Goal: Information Seeking & Learning: Learn about a topic

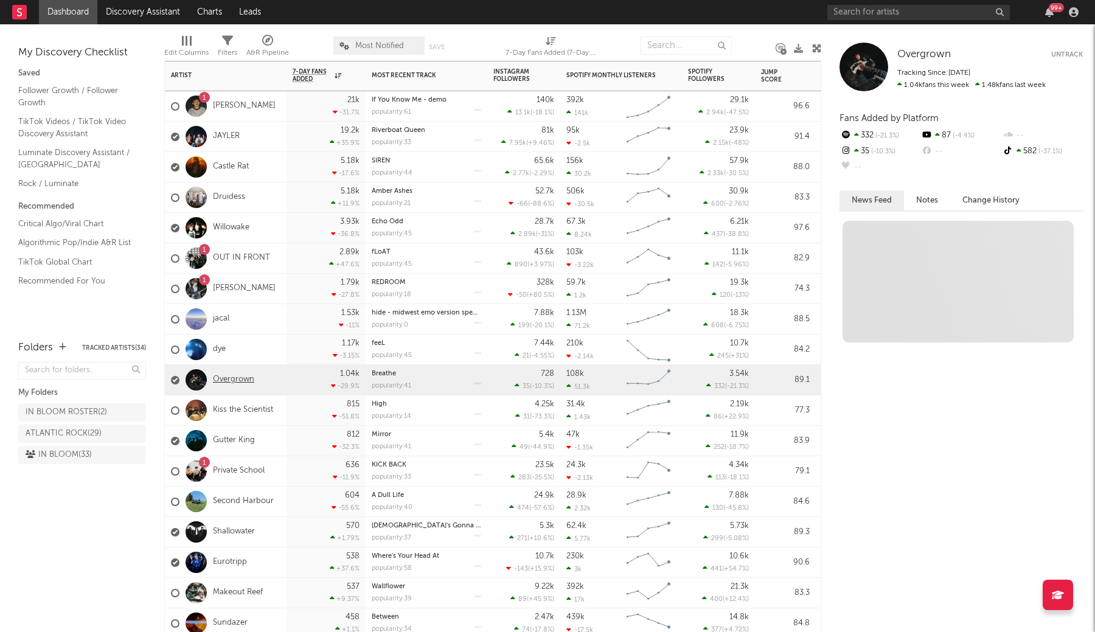
click at [235, 377] on link "Overgrown" at bounding box center [233, 380] width 41 height 10
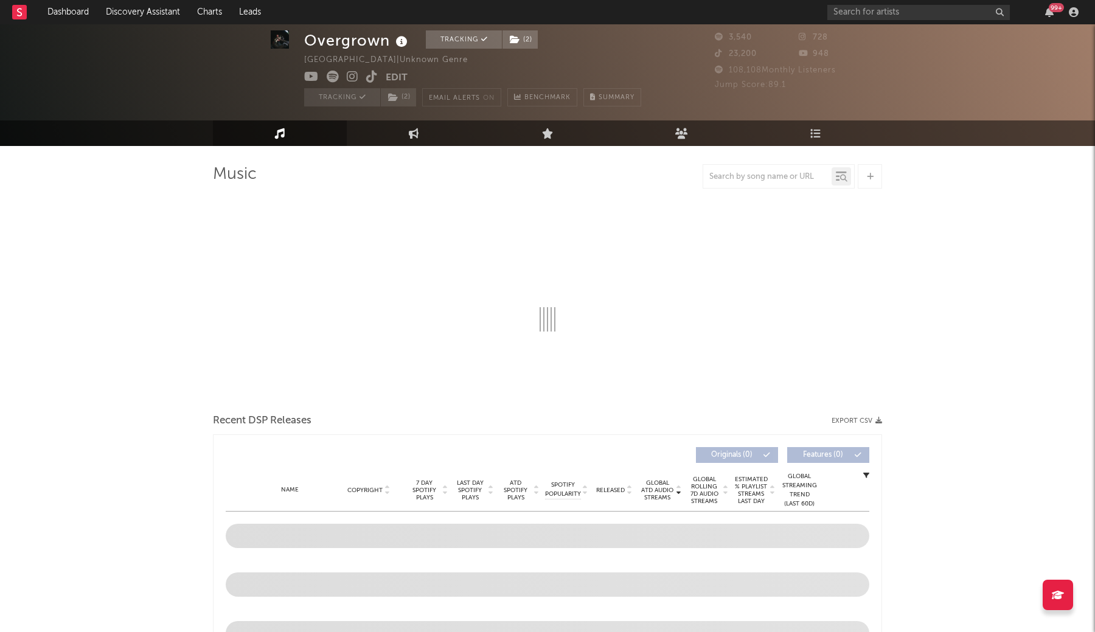
scroll to position [27, 0]
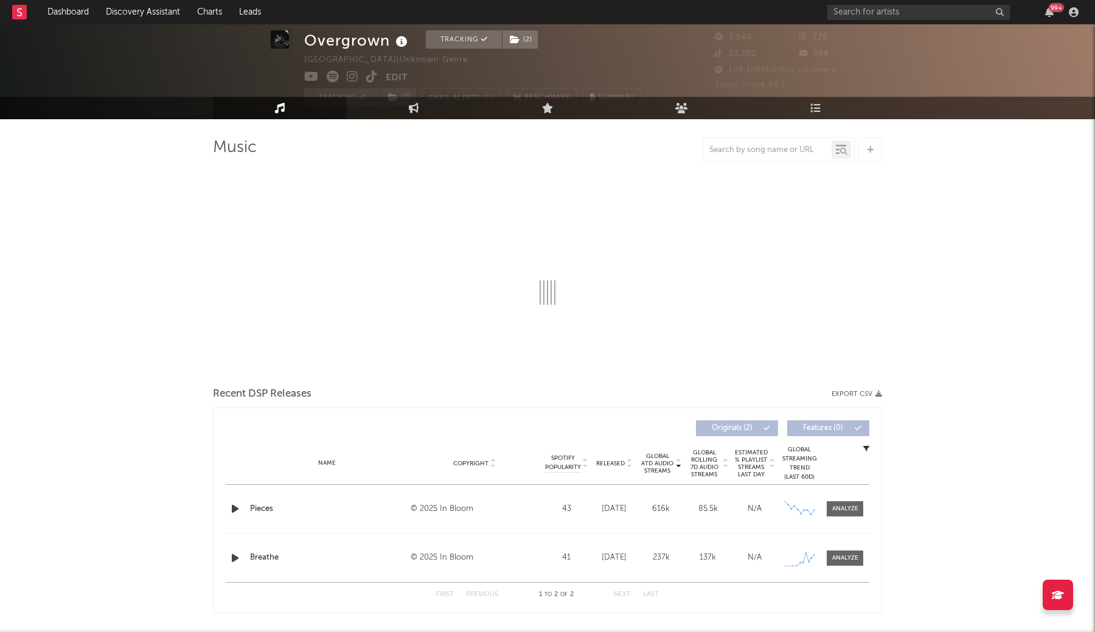
select select "1w"
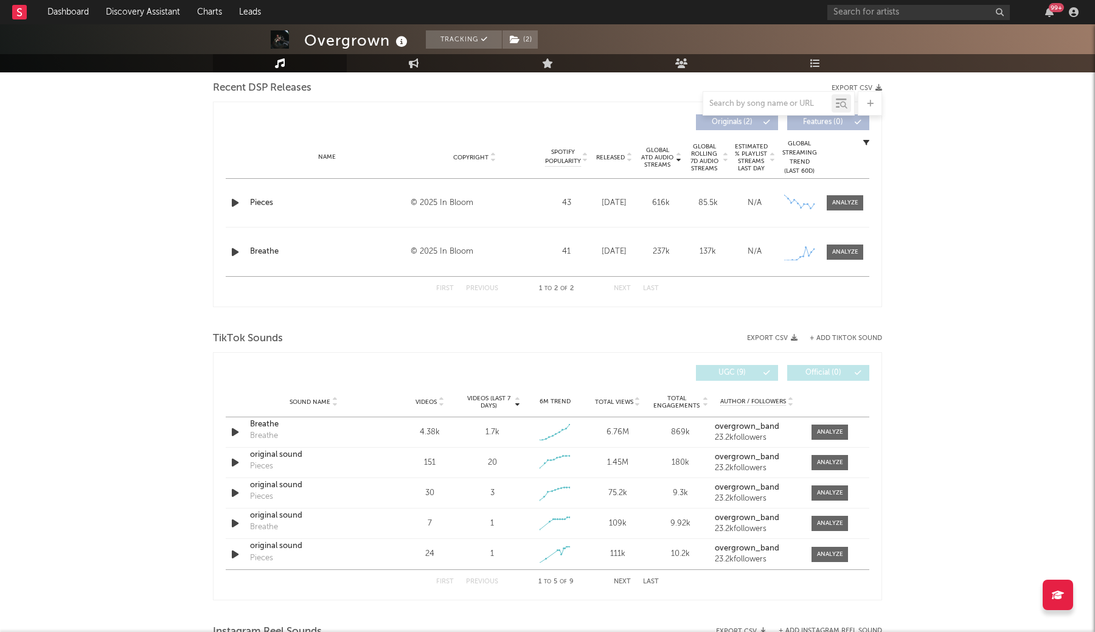
scroll to position [431, 0]
click at [833, 428] on div at bounding box center [830, 430] width 26 height 9
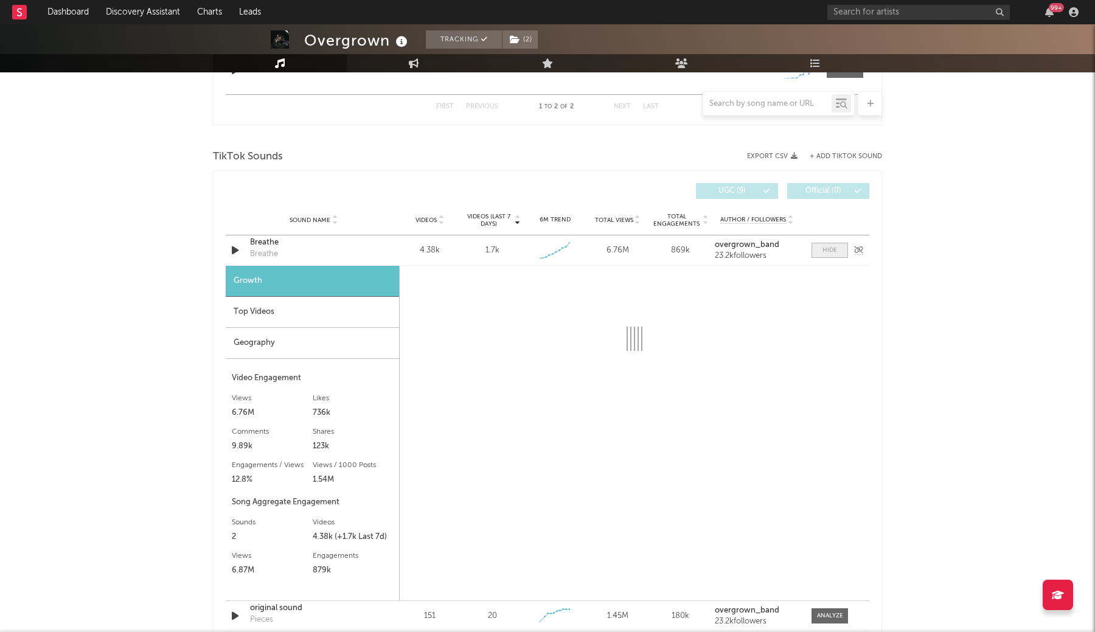
scroll to position [613, 0]
select select "1w"
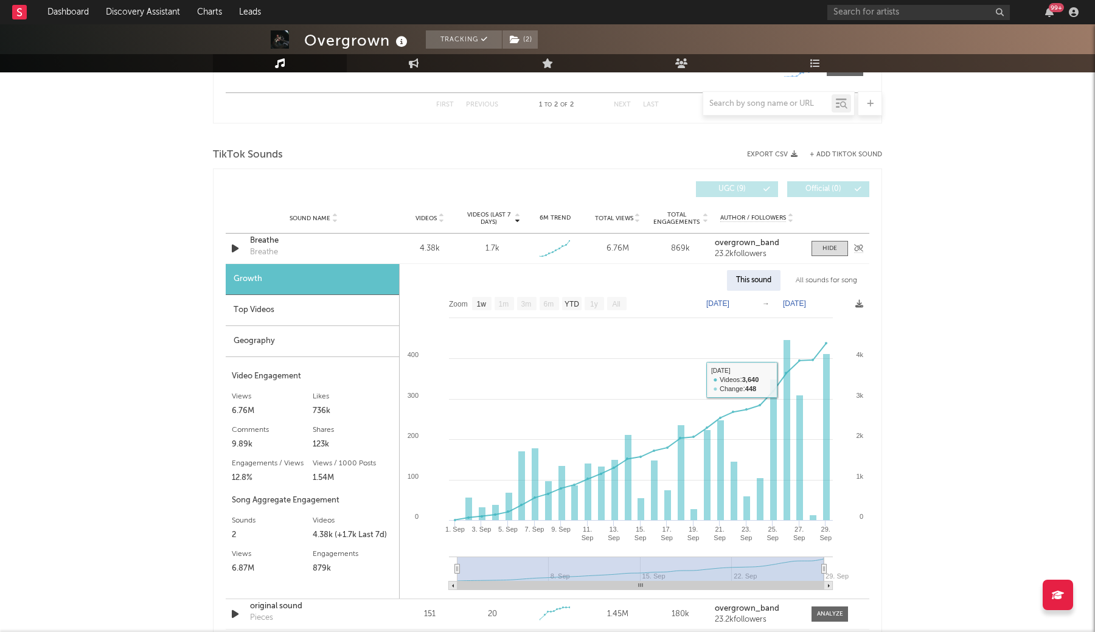
click at [252, 247] on div "Breathe" at bounding box center [313, 241] width 127 height 12
click at [55, 14] on link "Dashboard" at bounding box center [68, 12] width 58 height 24
